Goal: Task Accomplishment & Management: Use online tool/utility

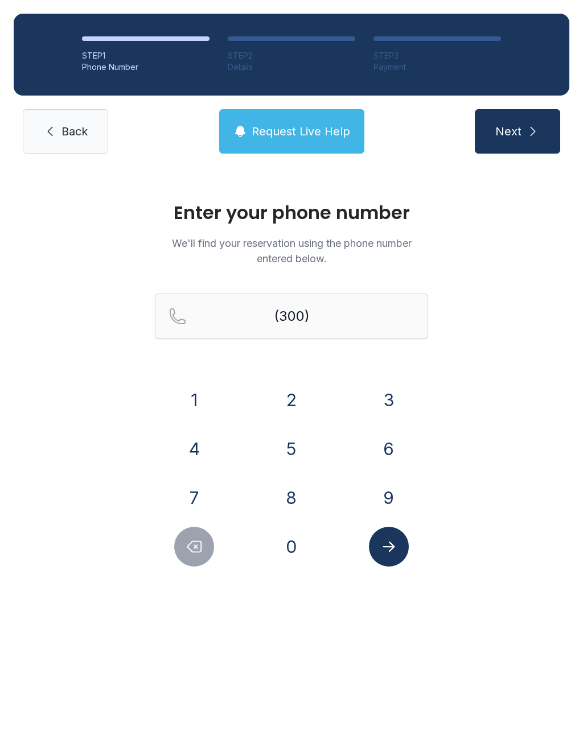
click at [199, 550] on icon "Delete number" at bounding box center [193, 546] width 17 height 17
click at [201, 554] on icon "Delete number" at bounding box center [193, 546] width 17 height 17
click at [296, 127] on span "Request Live Help" at bounding box center [300, 131] width 98 height 16
click at [299, 133] on div "Request Live Help A Virtual Manager has been alerted and will be with you short…" at bounding box center [291, 376] width 583 height 752
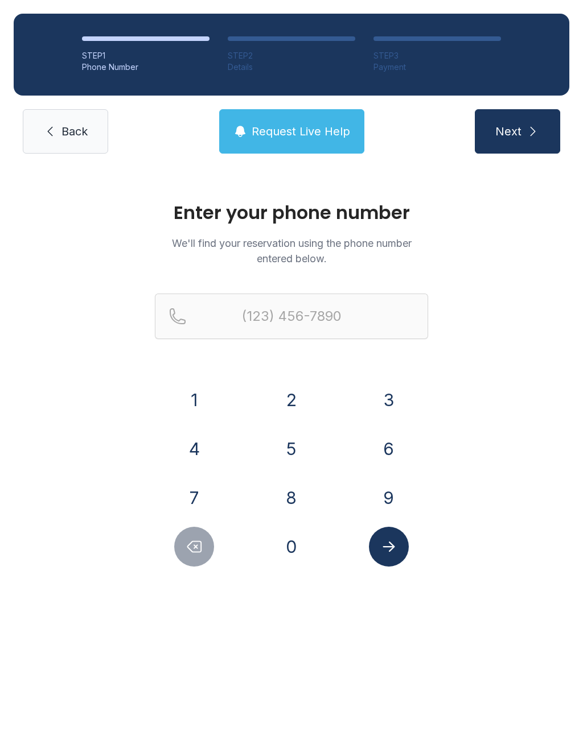
click at [299, 129] on div "Request Live Help A Virtual Manager has been alerted and will be with you short…" at bounding box center [291, 376] width 583 height 752
click at [276, 444] on button "5" at bounding box center [291, 449] width 40 height 40
click at [289, 540] on button "0" at bounding box center [291, 547] width 40 height 40
click at [285, 453] on button "5" at bounding box center [291, 449] width 40 height 40
click at [230, 319] on input "Reservation phone number" at bounding box center [291, 317] width 273 height 46
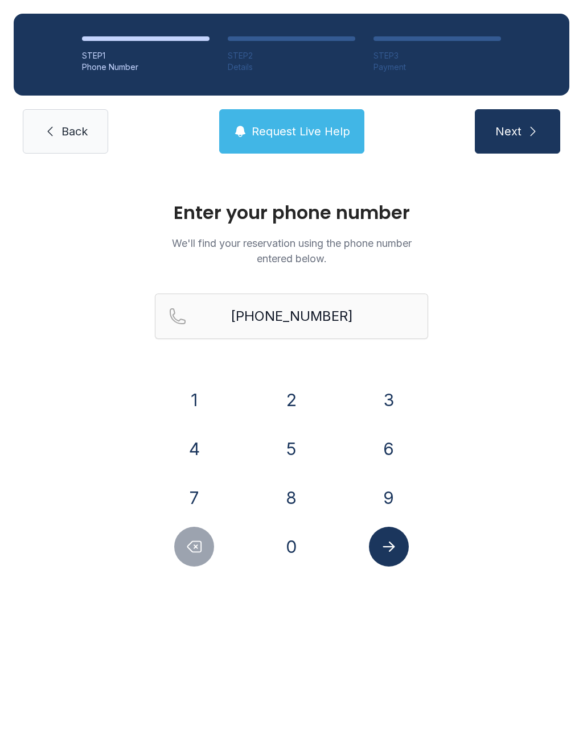
click at [532, 113] on button "Next" at bounding box center [516, 131] width 85 height 44
type input "[PHONE_NUMBER]"
click at [385, 555] on button "Submit lookup form" at bounding box center [389, 547] width 40 height 40
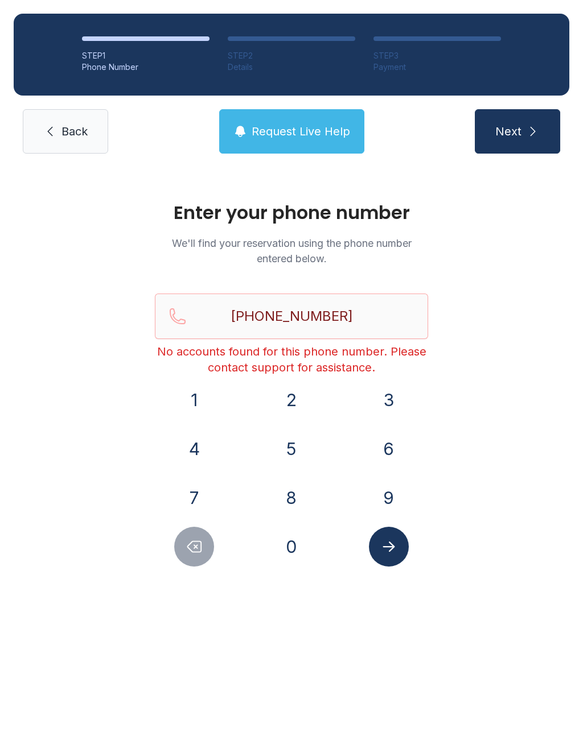
click at [507, 135] on span "Next" at bounding box center [508, 131] width 26 height 16
click at [331, 139] on button "Request Live Help" at bounding box center [291, 131] width 145 height 44
